Goal: Transaction & Acquisition: Purchase product/service

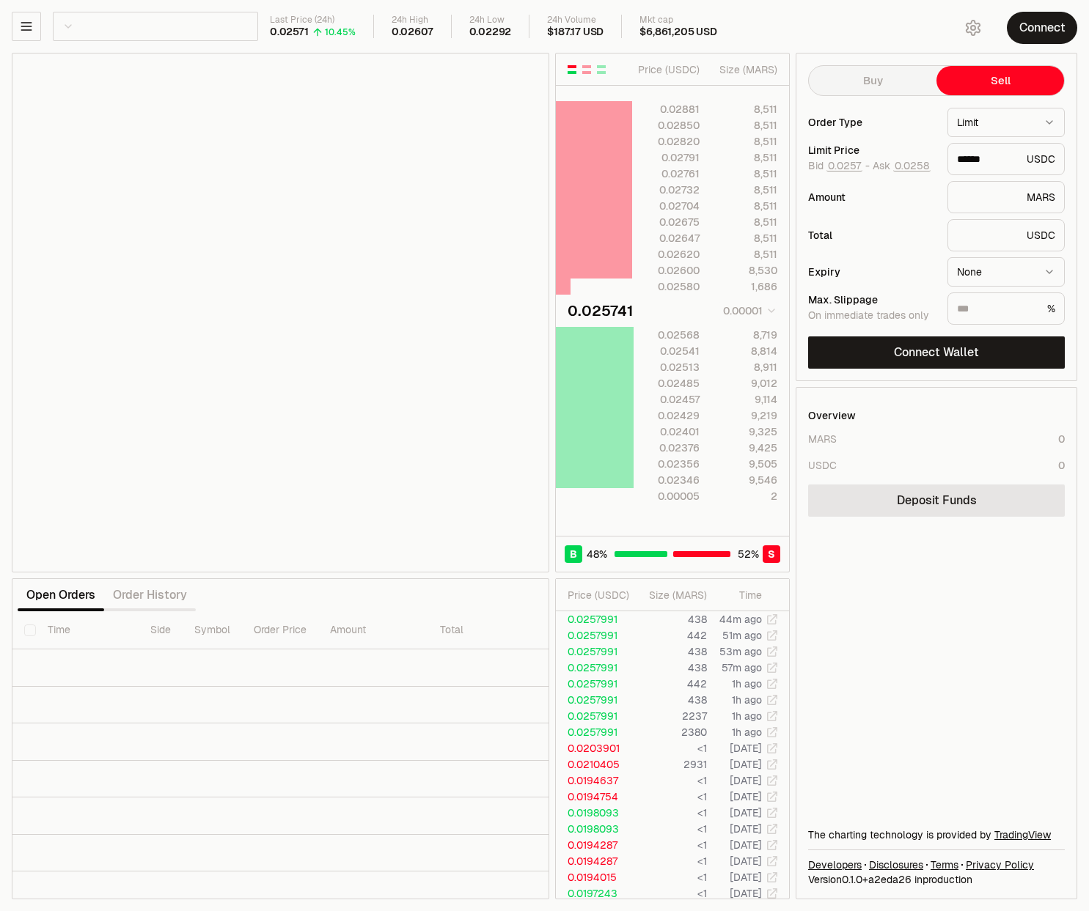
scroll to position [0, 193]
drag, startPoint x: 350, startPoint y: 177, endPoint x: 268, endPoint y: 198, distance: 84.8
click at [268, 198] on div "Loading chart..." at bounding box center [280, 313] width 536 height 518
drag, startPoint x: 342, startPoint y: 185, endPoint x: 304, endPoint y: 196, distance: 39.0
click at [304, 196] on div "Loading chart..." at bounding box center [280, 313] width 536 height 518
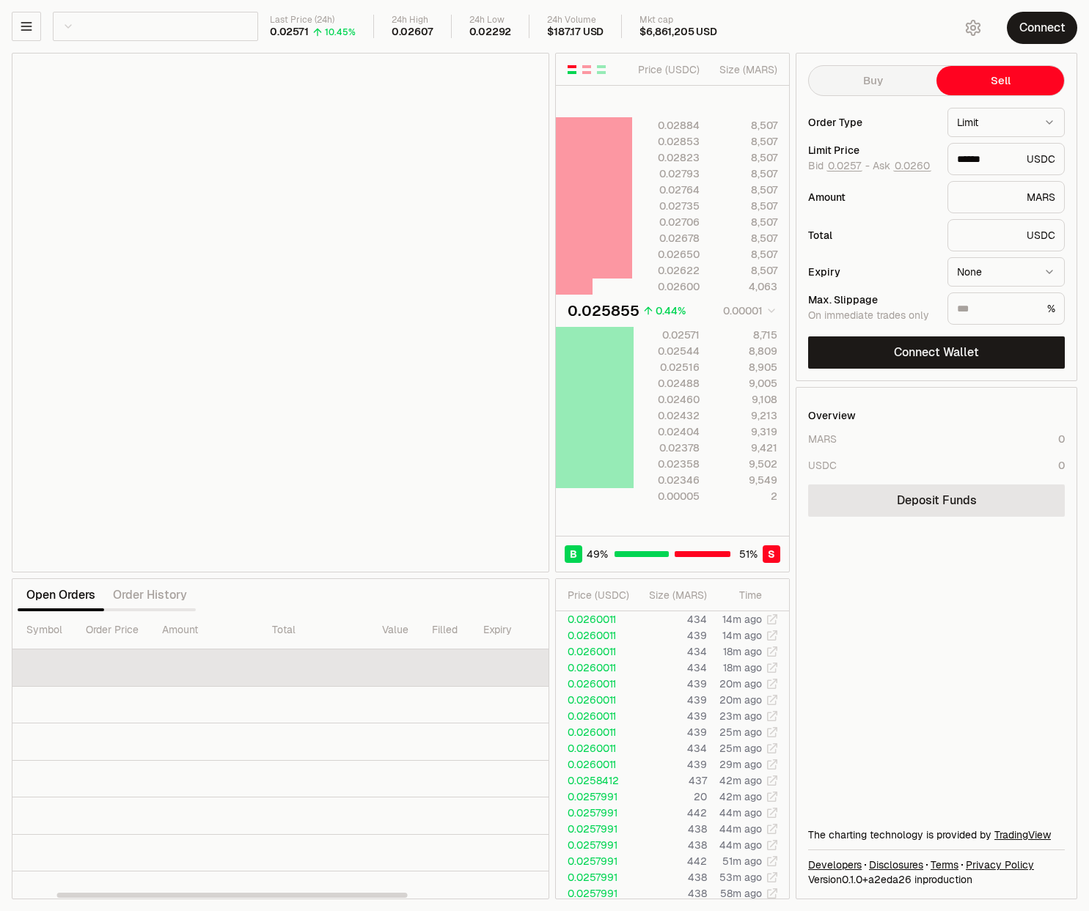
scroll to position [0, 0]
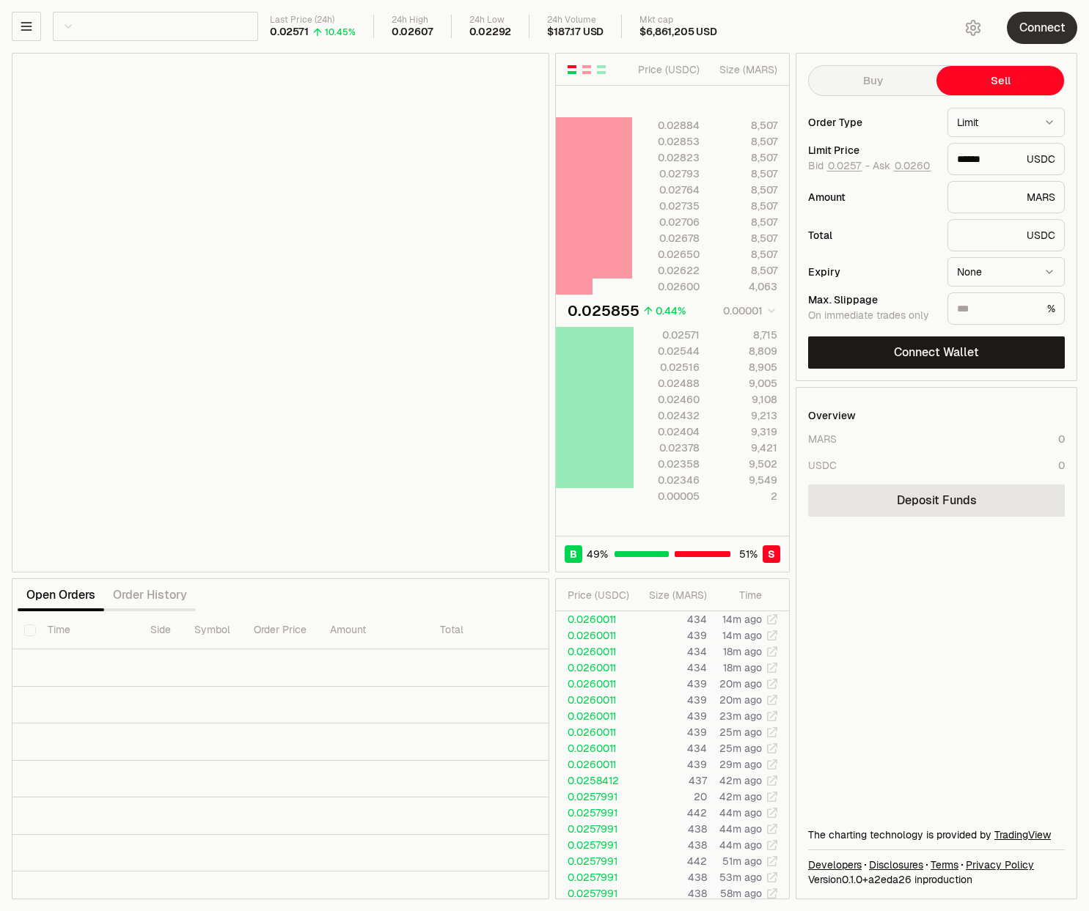
click at [1028, 32] on button "Connect" at bounding box center [1041, 28] width 70 height 32
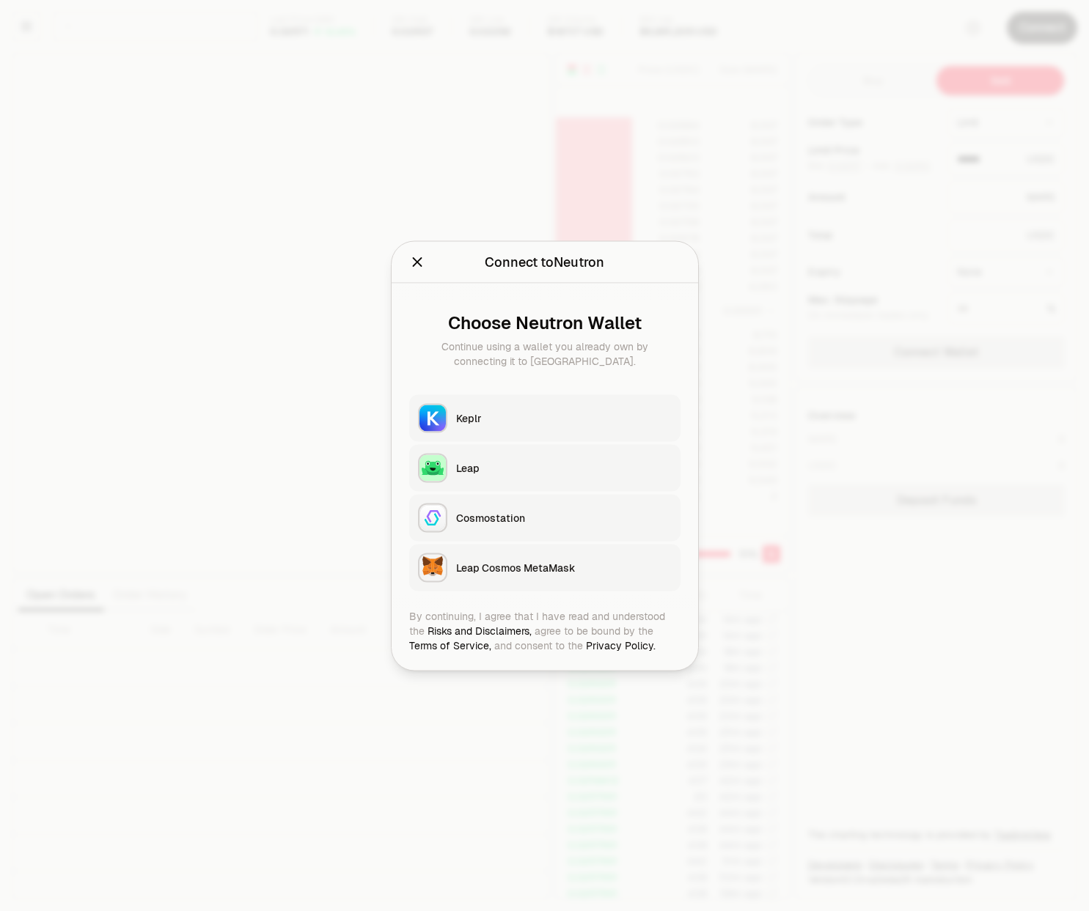
click at [476, 419] on div "Keplr" at bounding box center [564, 418] width 216 height 15
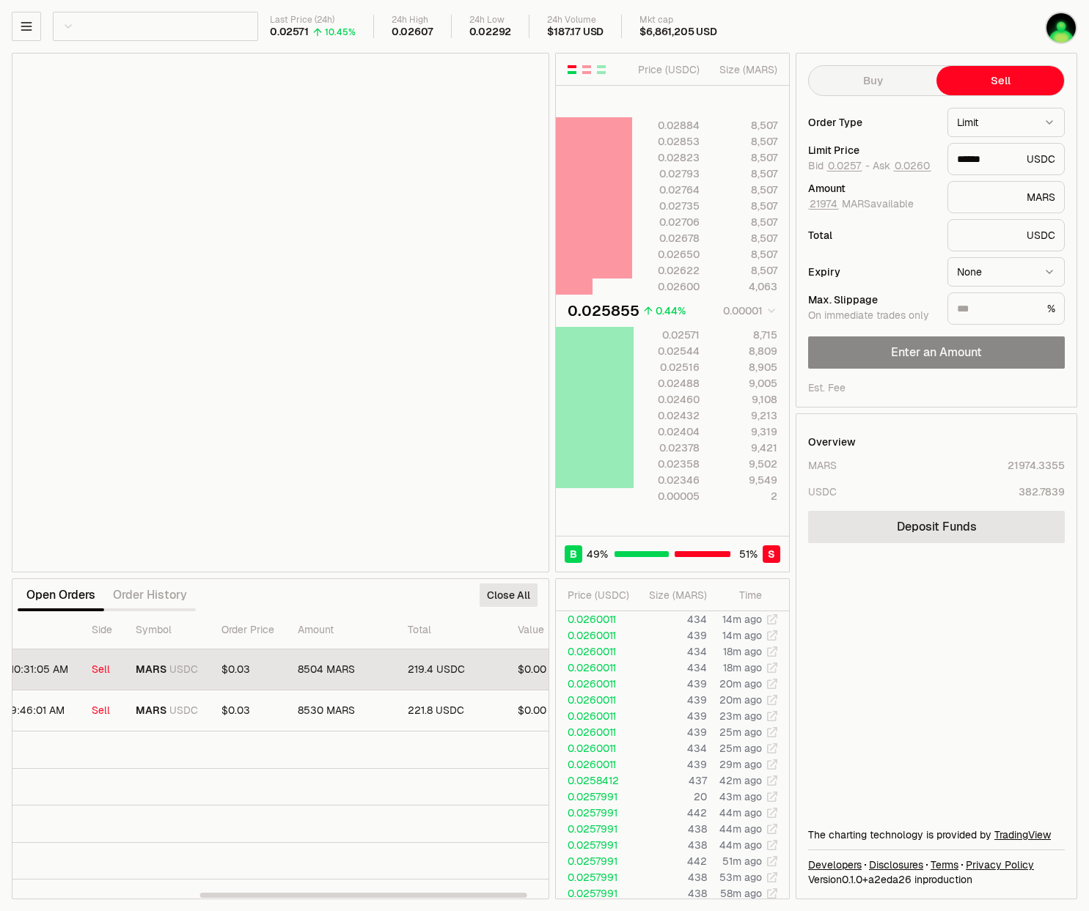
scroll to position [0, 339]
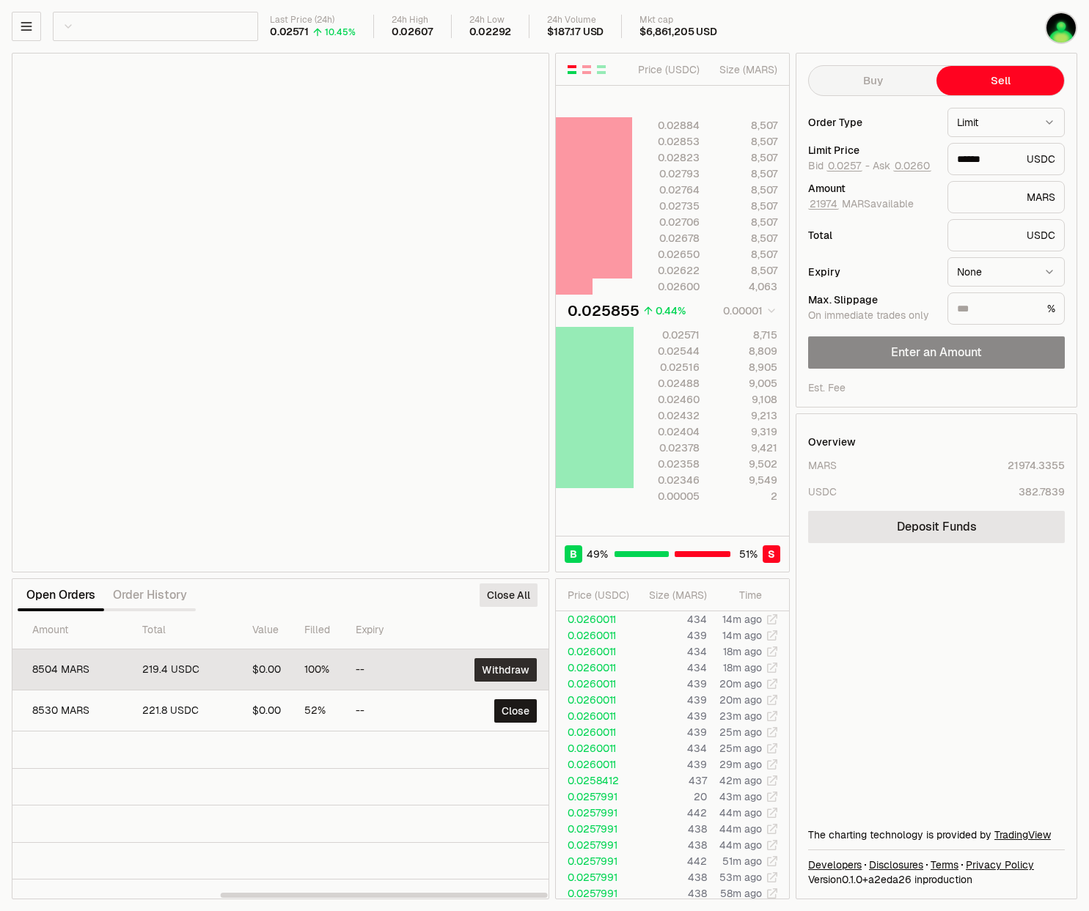
click at [517, 665] on button "Withdraw" at bounding box center [505, 669] width 62 height 23
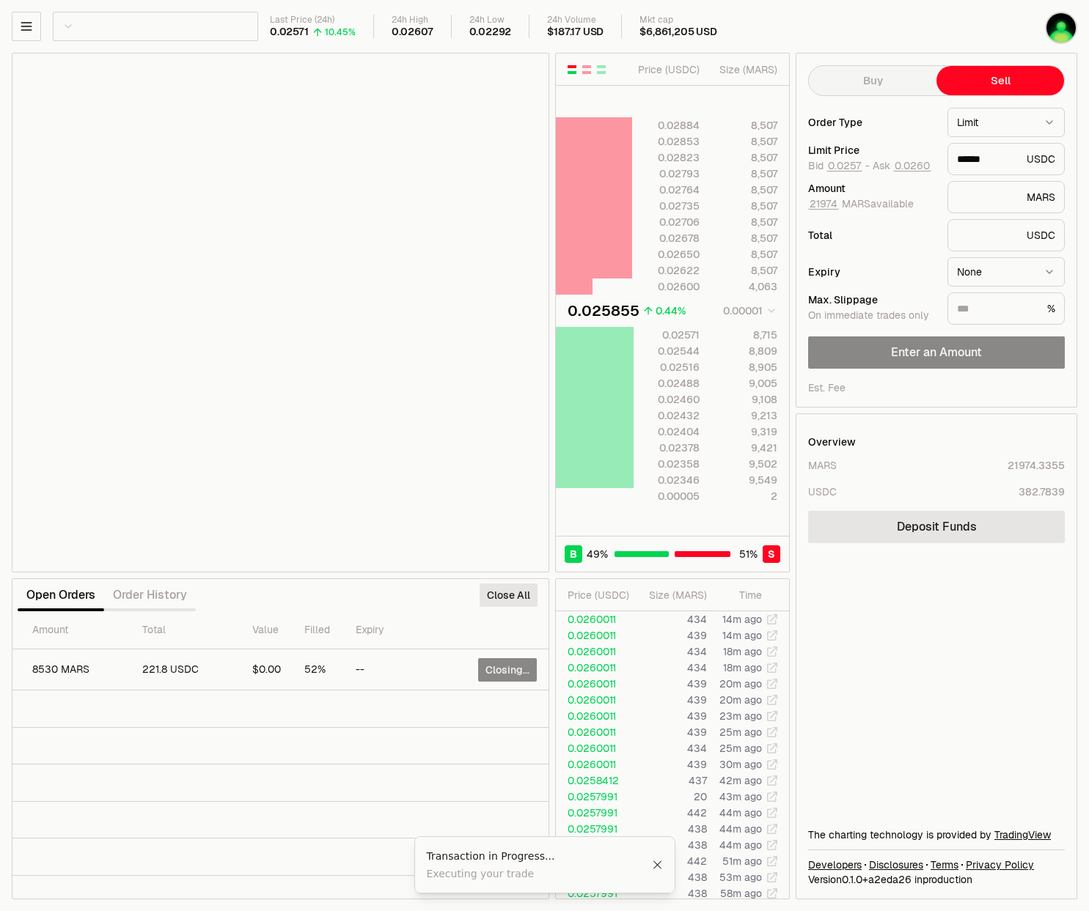
scroll to position [0, 335]
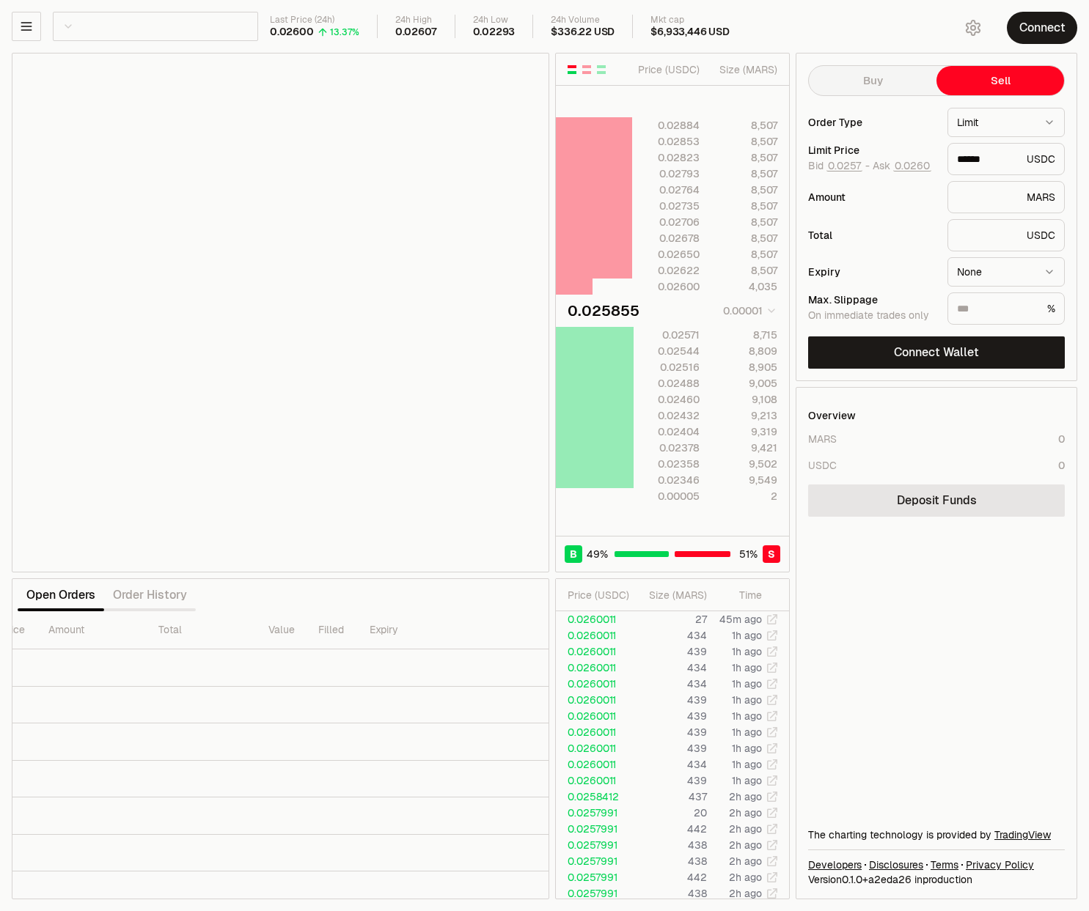
scroll to position [0, 281]
click at [1044, 30] on button "Connect" at bounding box center [1041, 28] width 70 height 32
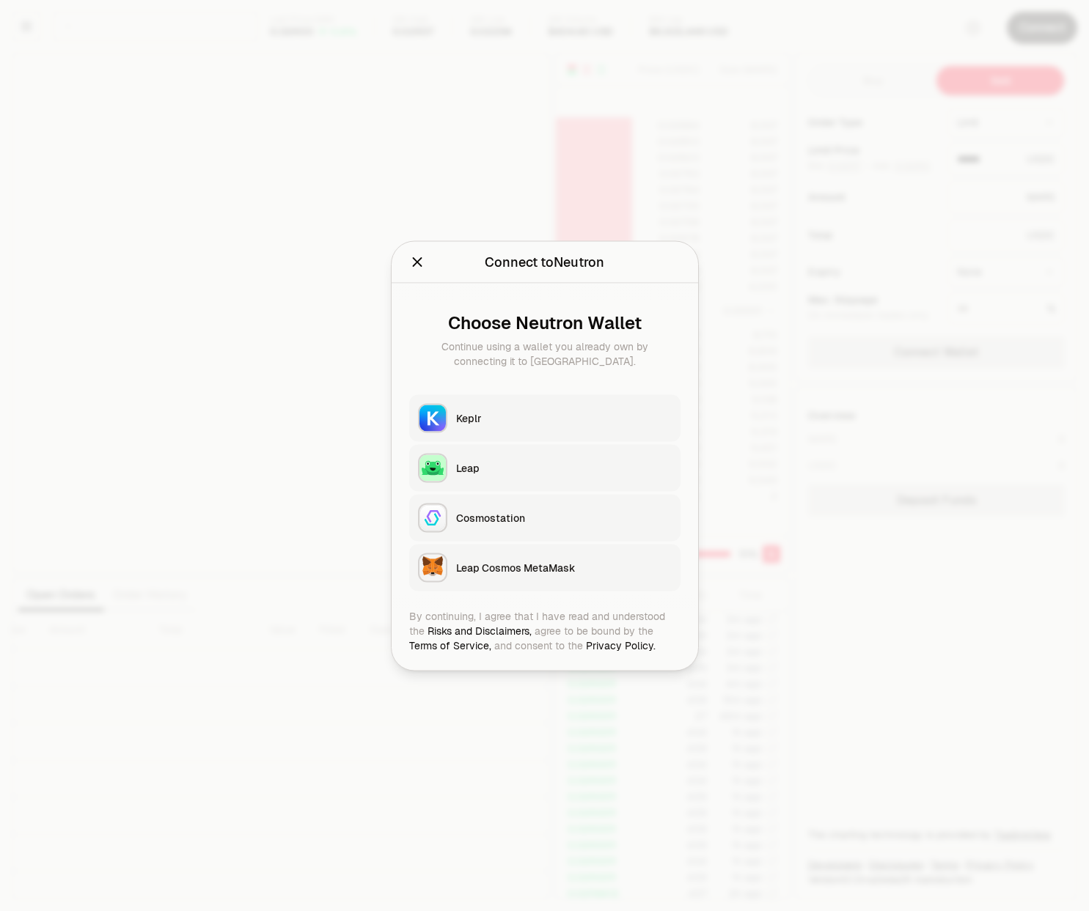
click at [498, 413] on div "Keplr" at bounding box center [564, 418] width 216 height 15
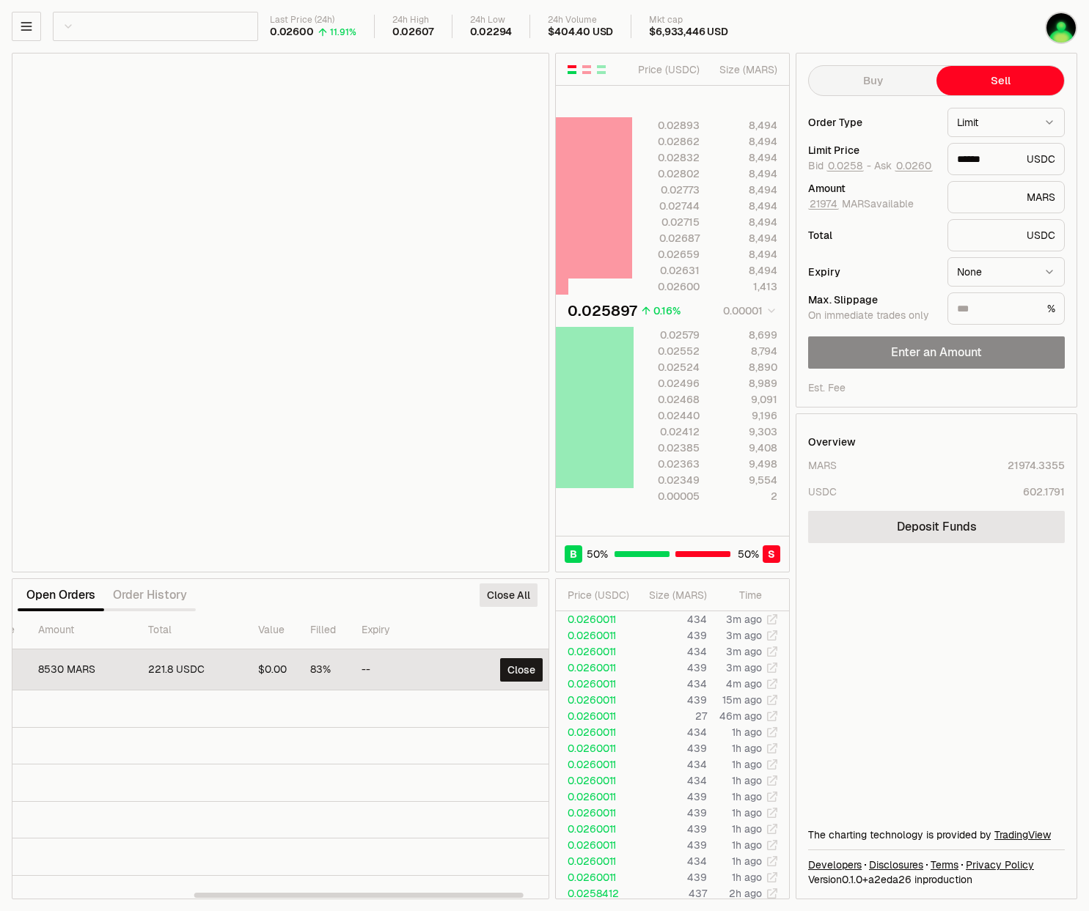
scroll to position [0, 335]
click at [505, 674] on button "Close" at bounding box center [515, 669] width 43 height 23
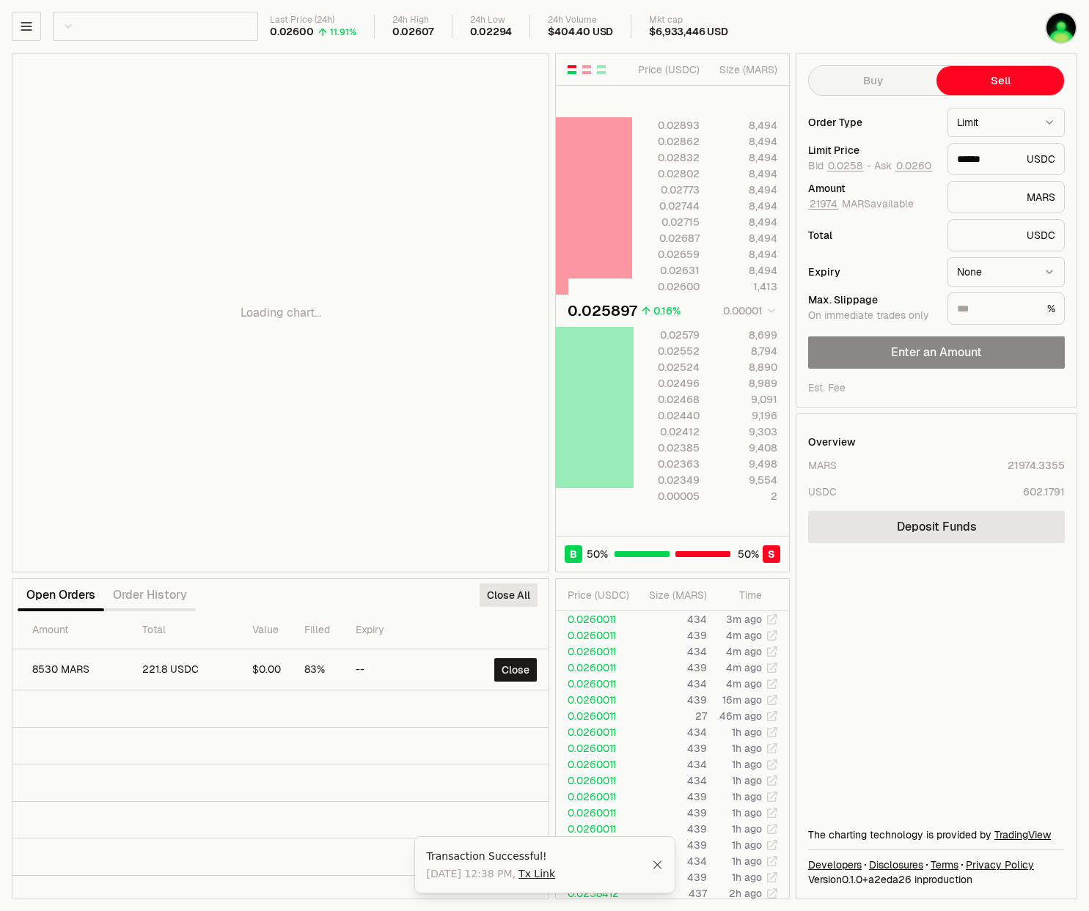
click at [331, 172] on div "Loading chart..." at bounding box center [280, 313] width 536 height 518
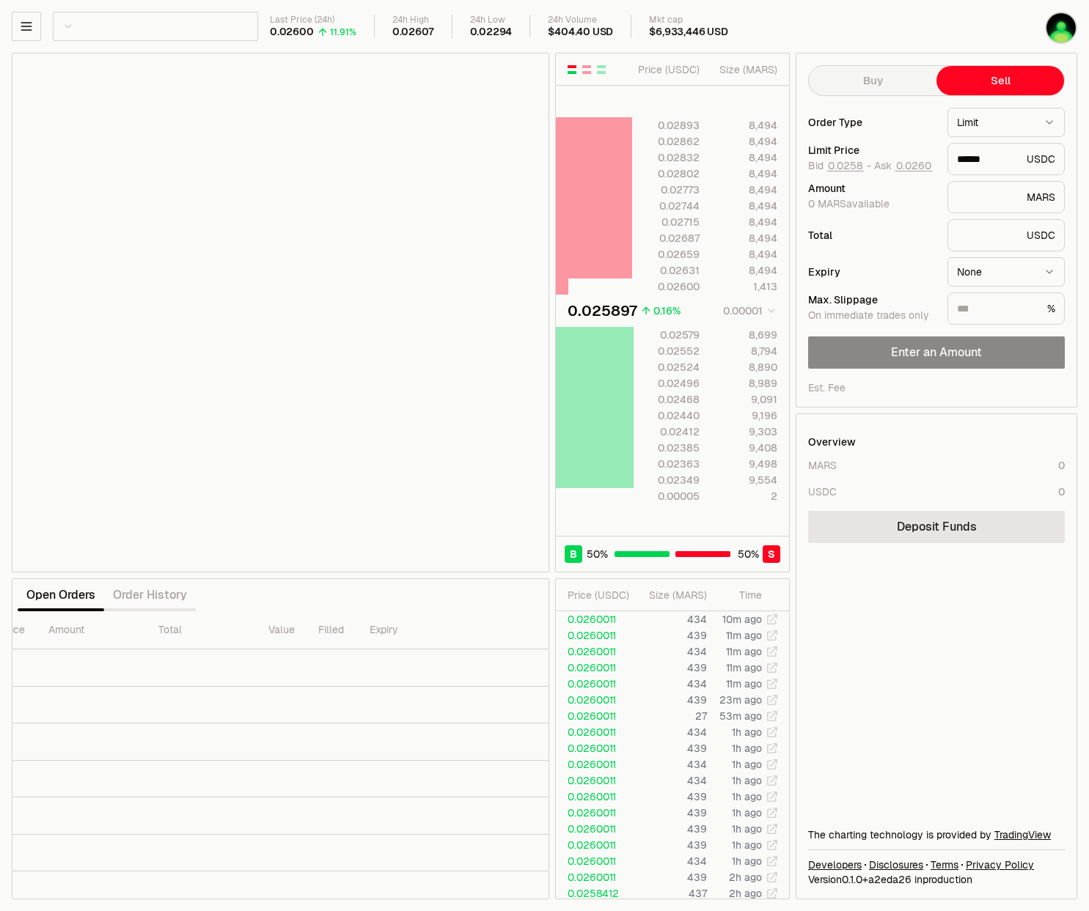
scroll to position [0, 281]
